Goal: Find contact information: Find contact information

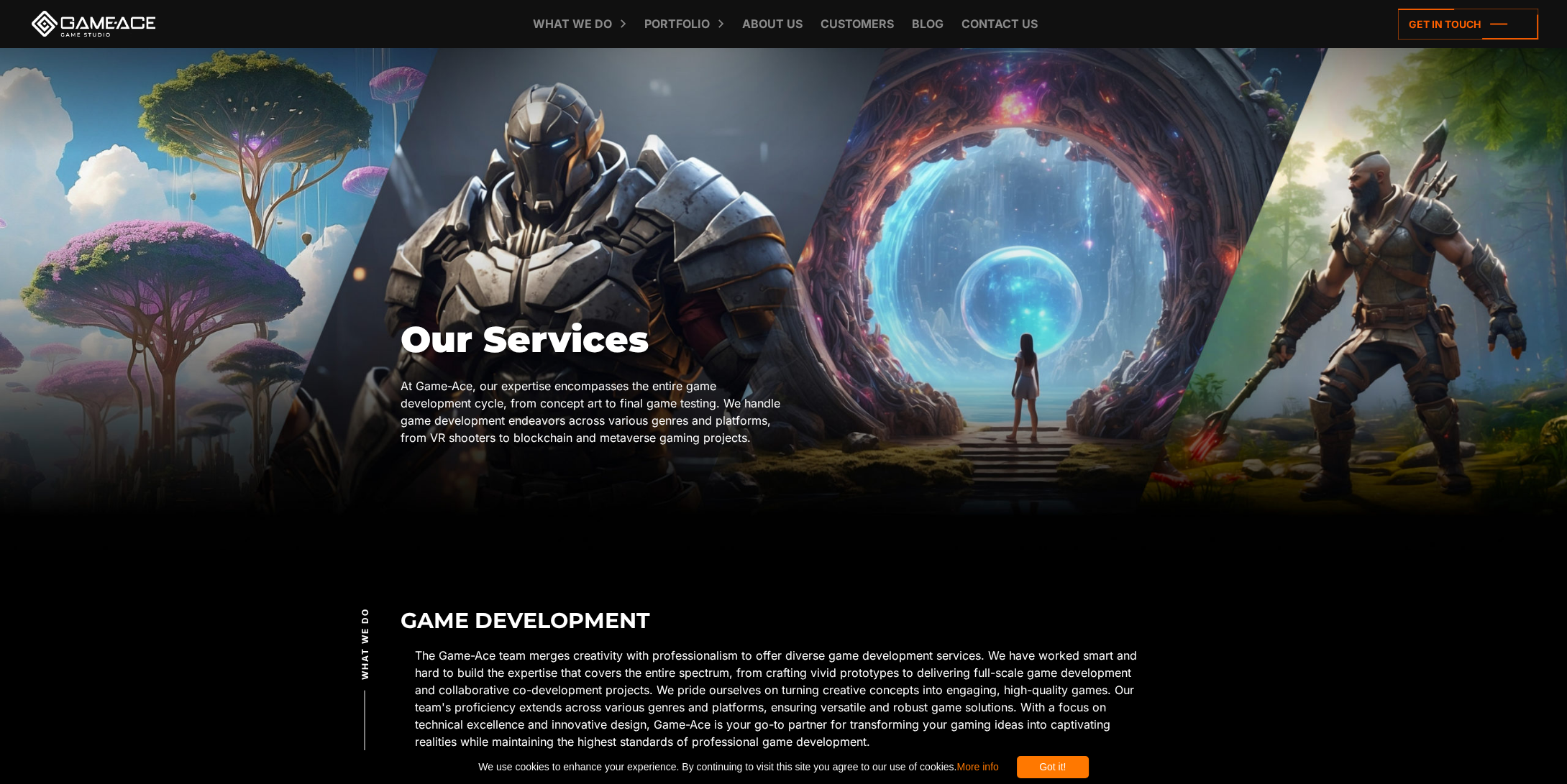
click at [112, 753] on div "Got it! We use cookies to enhance your experience. By continuing to visit this …" at bounding box center [784, 767] width 1567 height 34
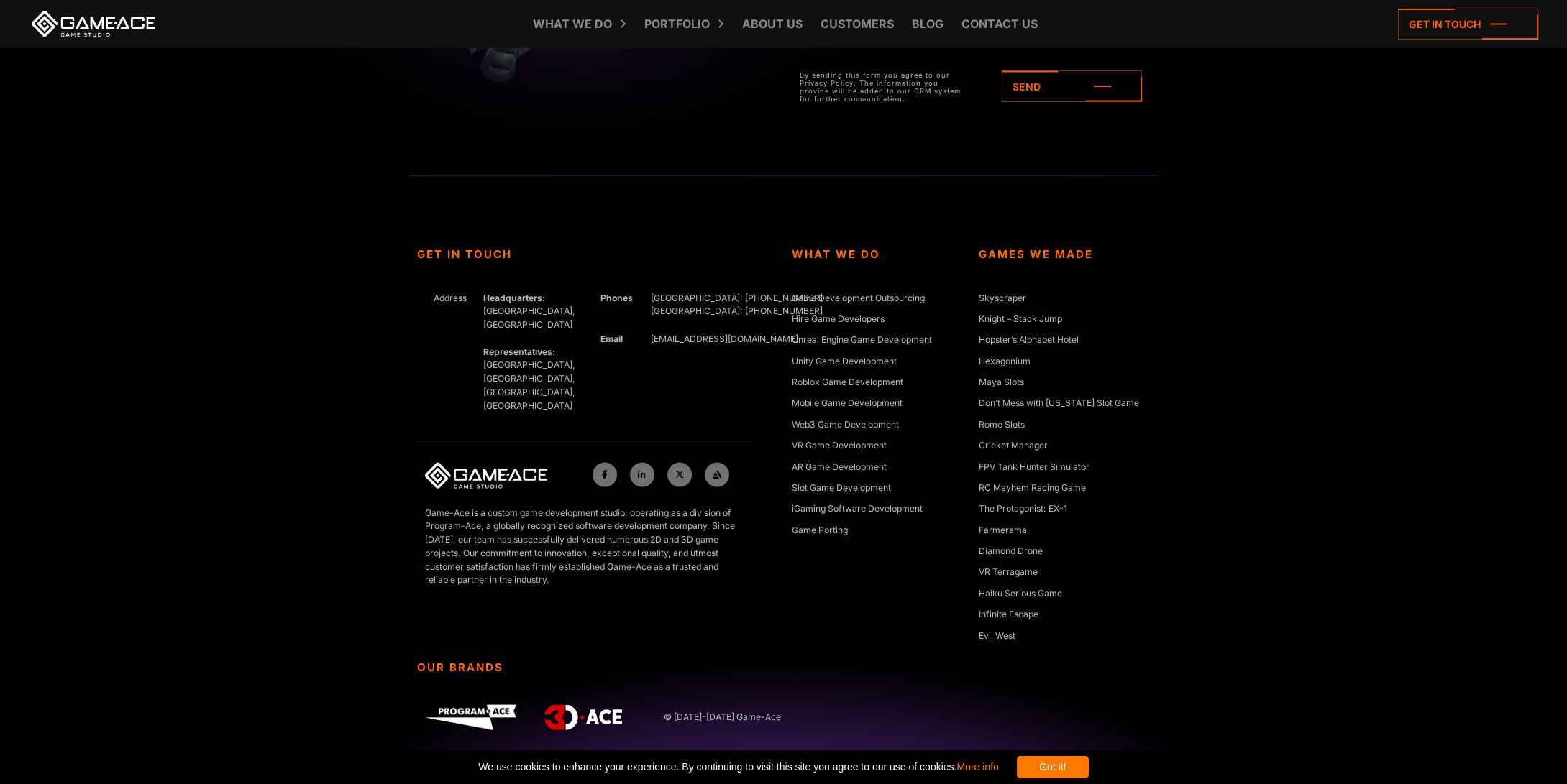
scroll to position [29393, 0]
click at [0, 0] on link "Get In Touch" at bounding box center [0, 0] width 0 height 0
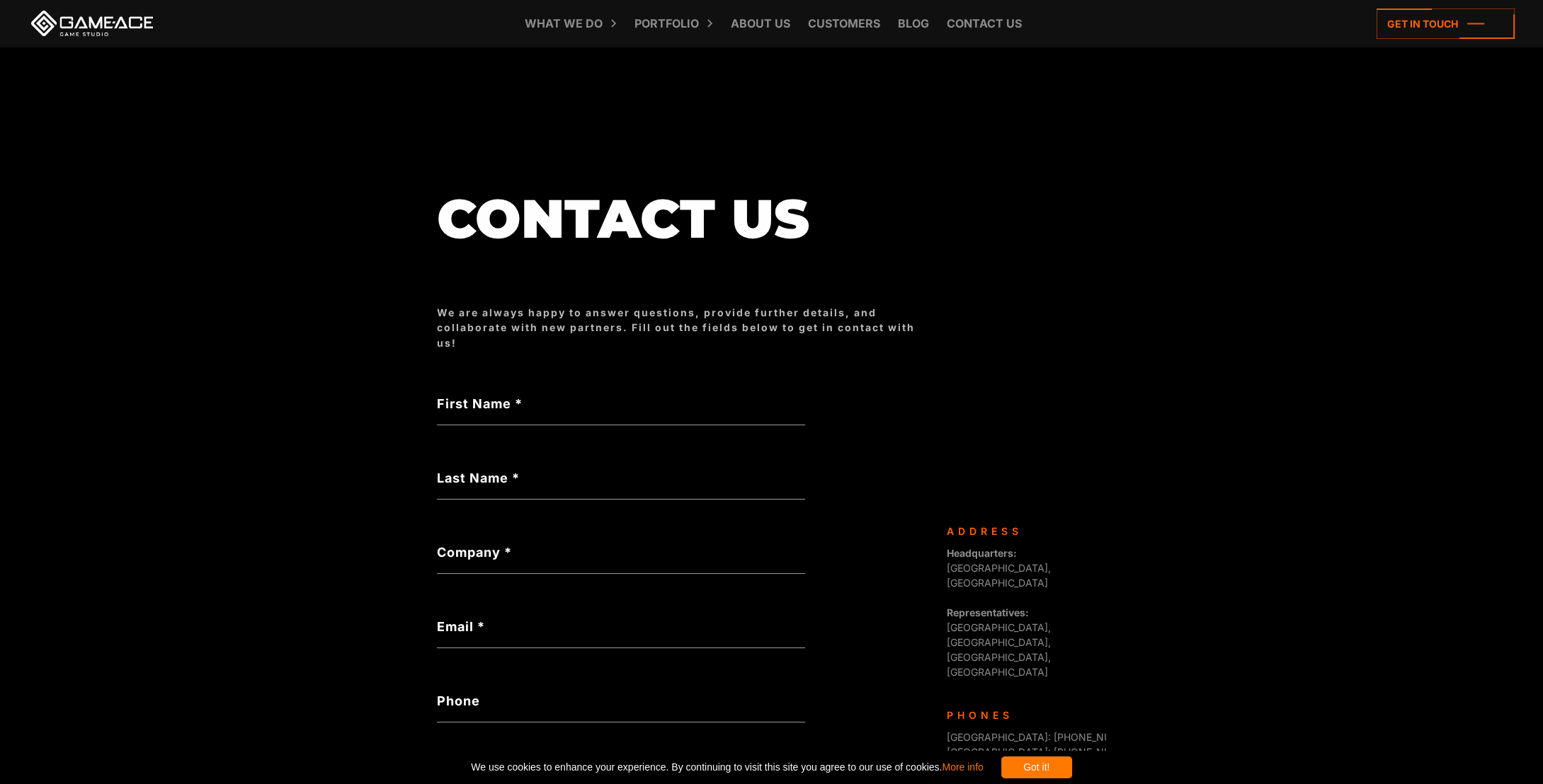
click at [947, 731] on span "[GEOGRAPHIC_DATA]: [PHONE_NUMBER]" at bounding box center [1045, 737] width 196 height 12
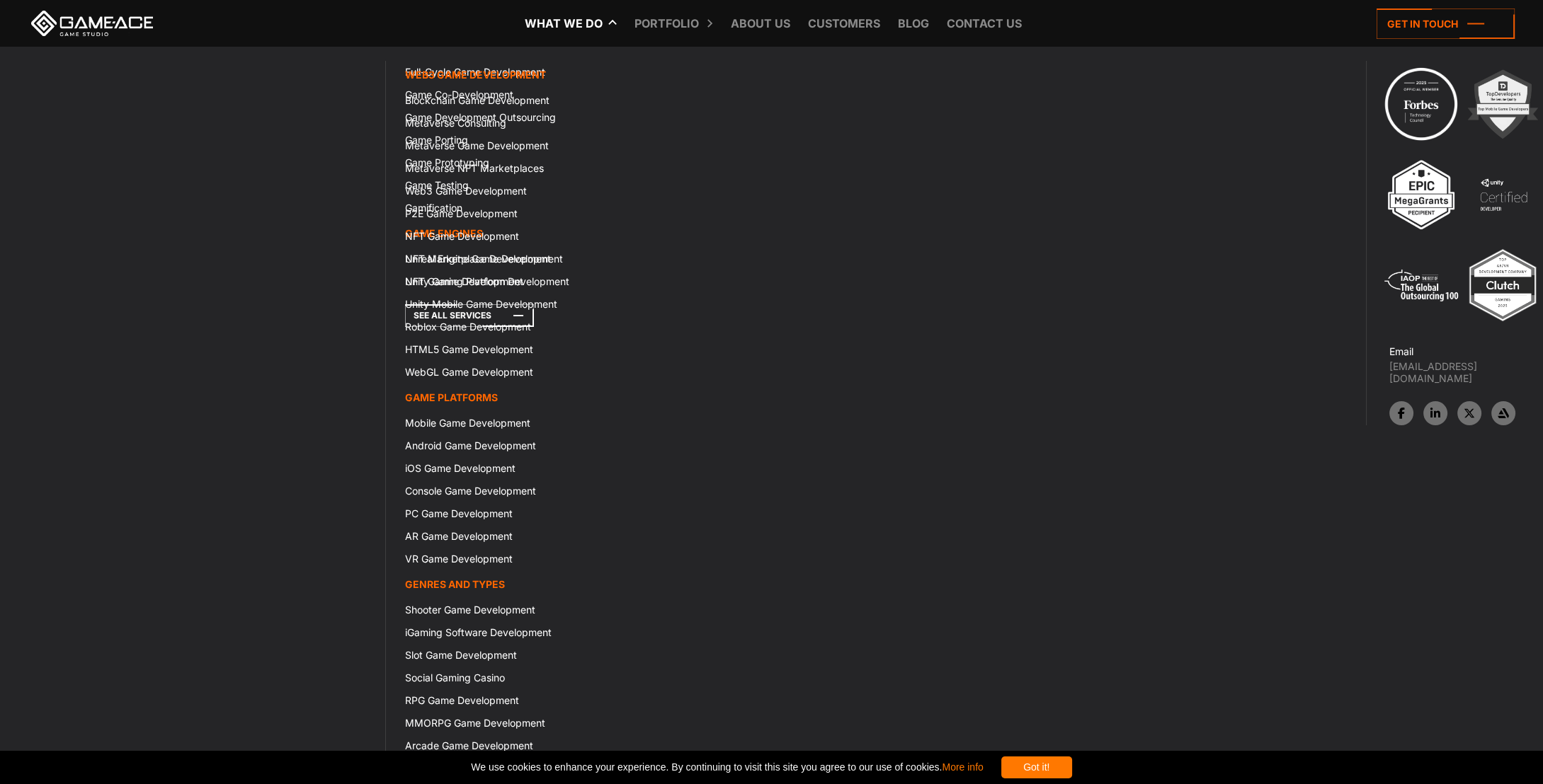
scroll to position [7926, 0]
